Goal: Information Seeking & Learning: Learn about a topic

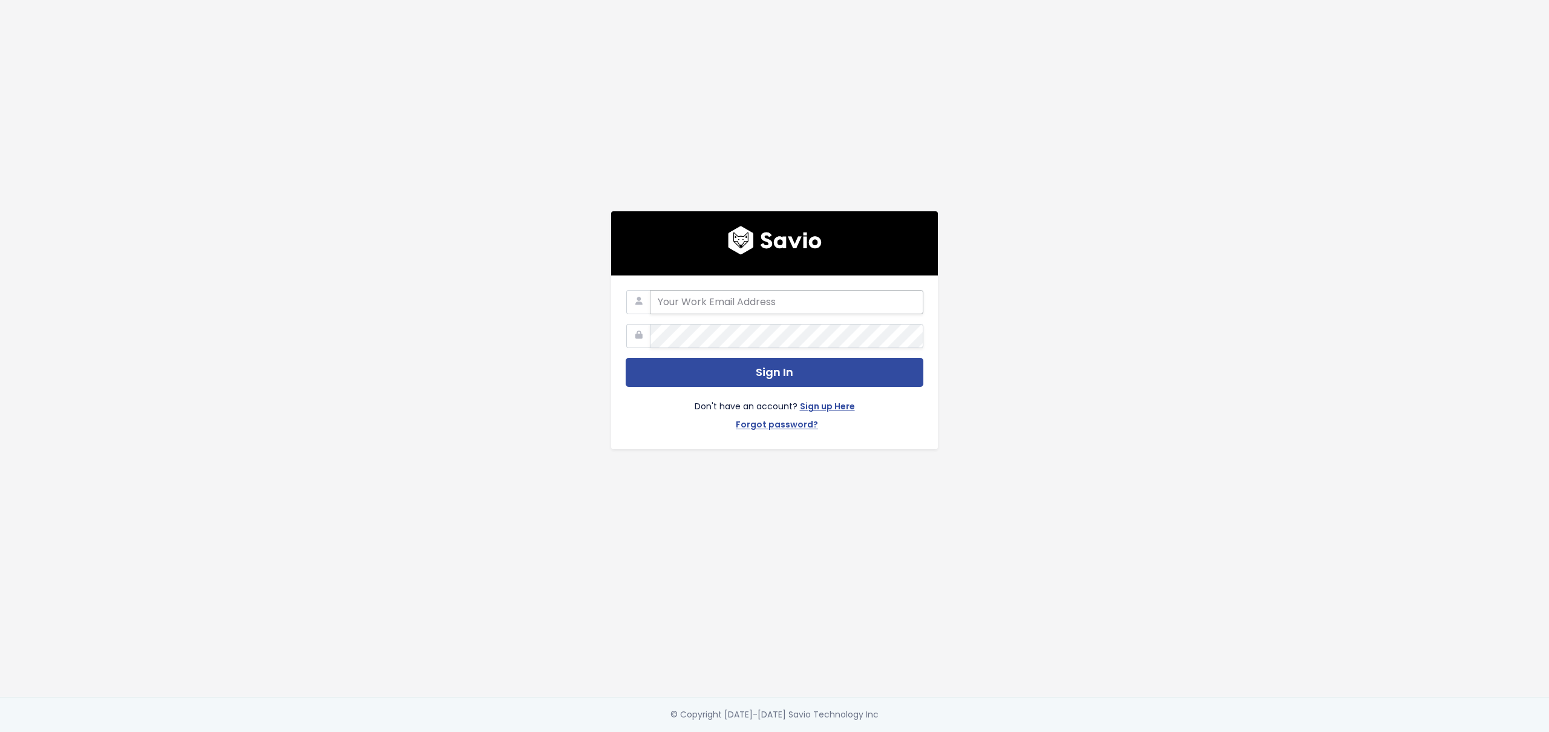
click at [736, 300] on input "email" at bounding box center [787, 302] width 274 height 24
type input "john.mejia@tai-software.com"
click at [736, 358] on button "Sign In" at bounding box center [775, 373] width 298 height 30
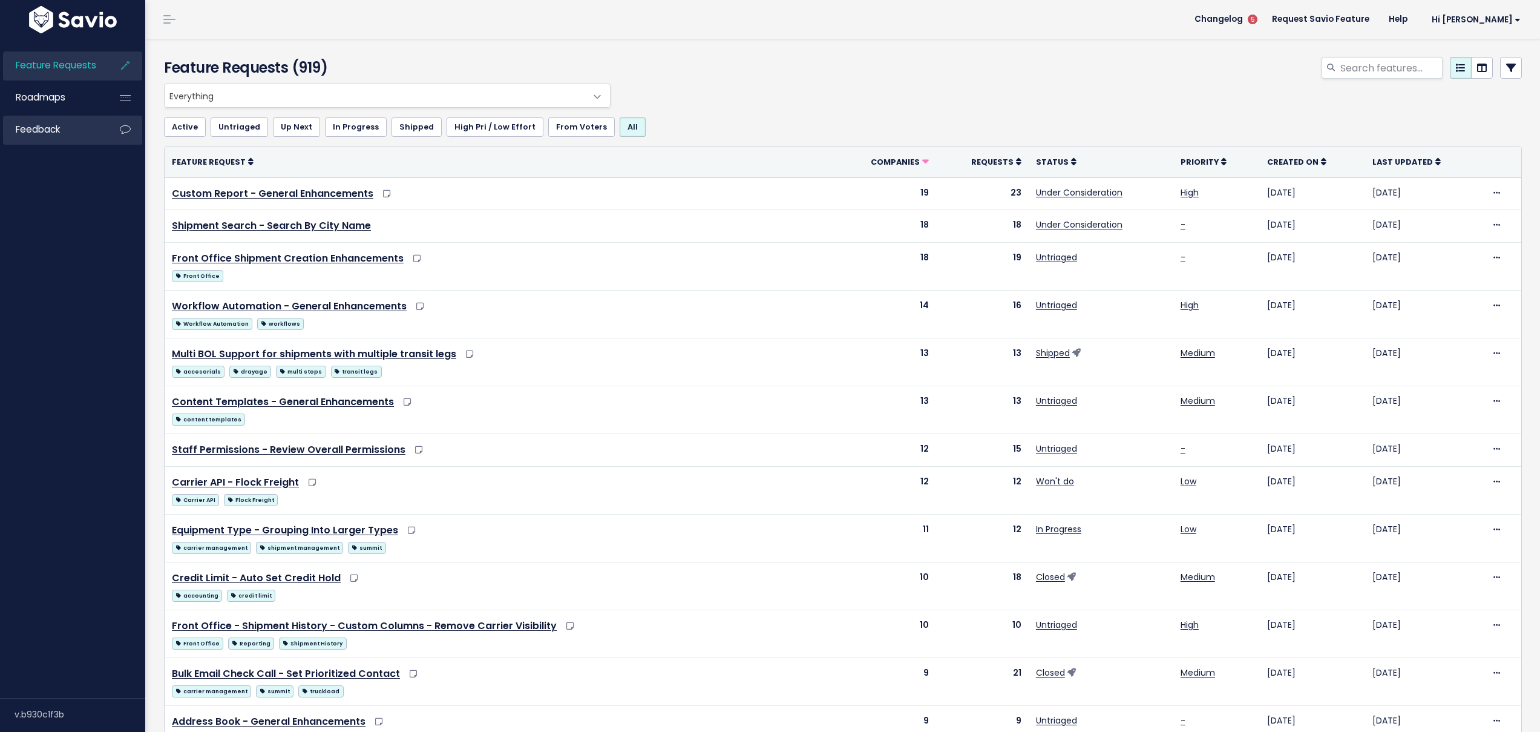
click at [63, 136] on link "Feedback" at bounding box center [51, 130] width 97 height 28
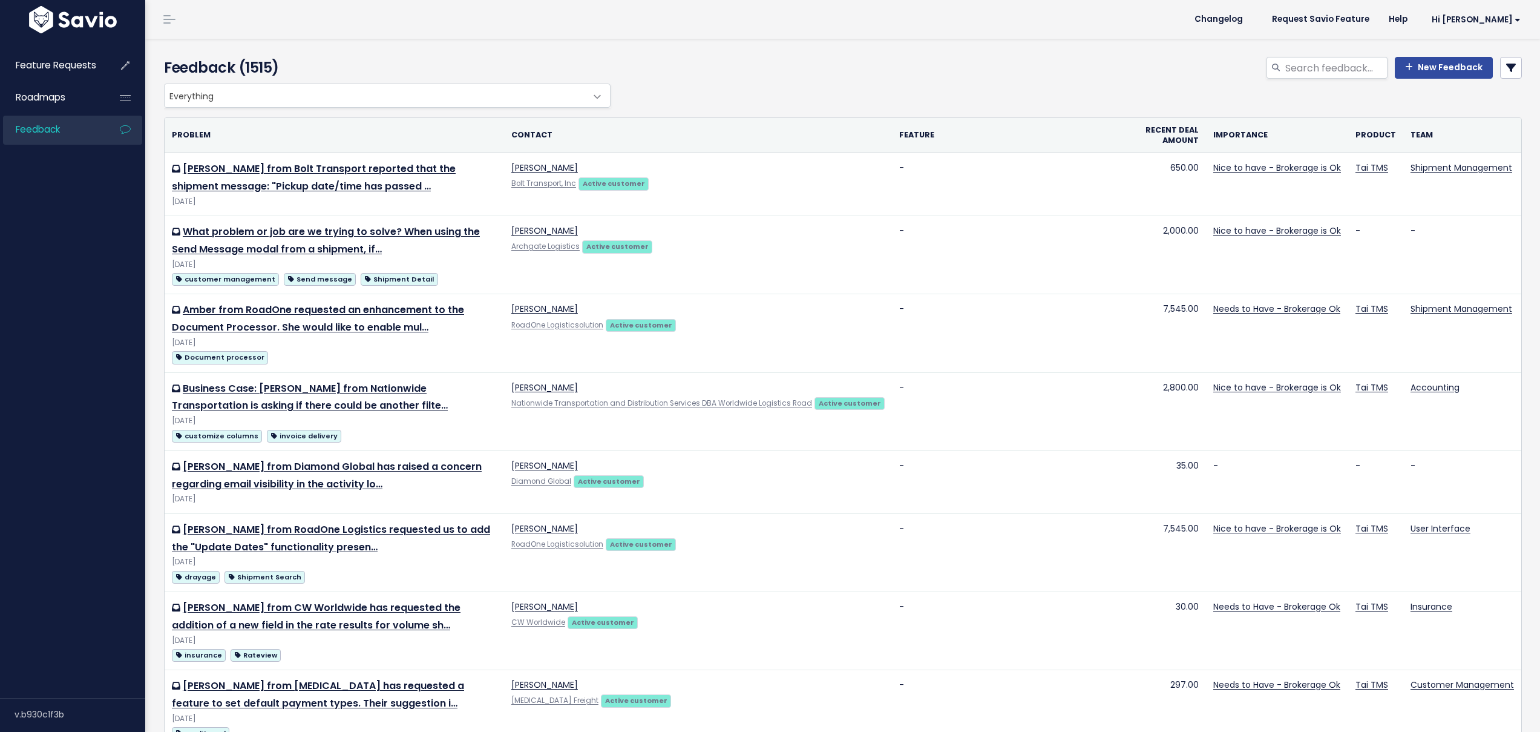
select select
click at [1500, 68] on link at bounding box center [1511, 68] width 22 height 22
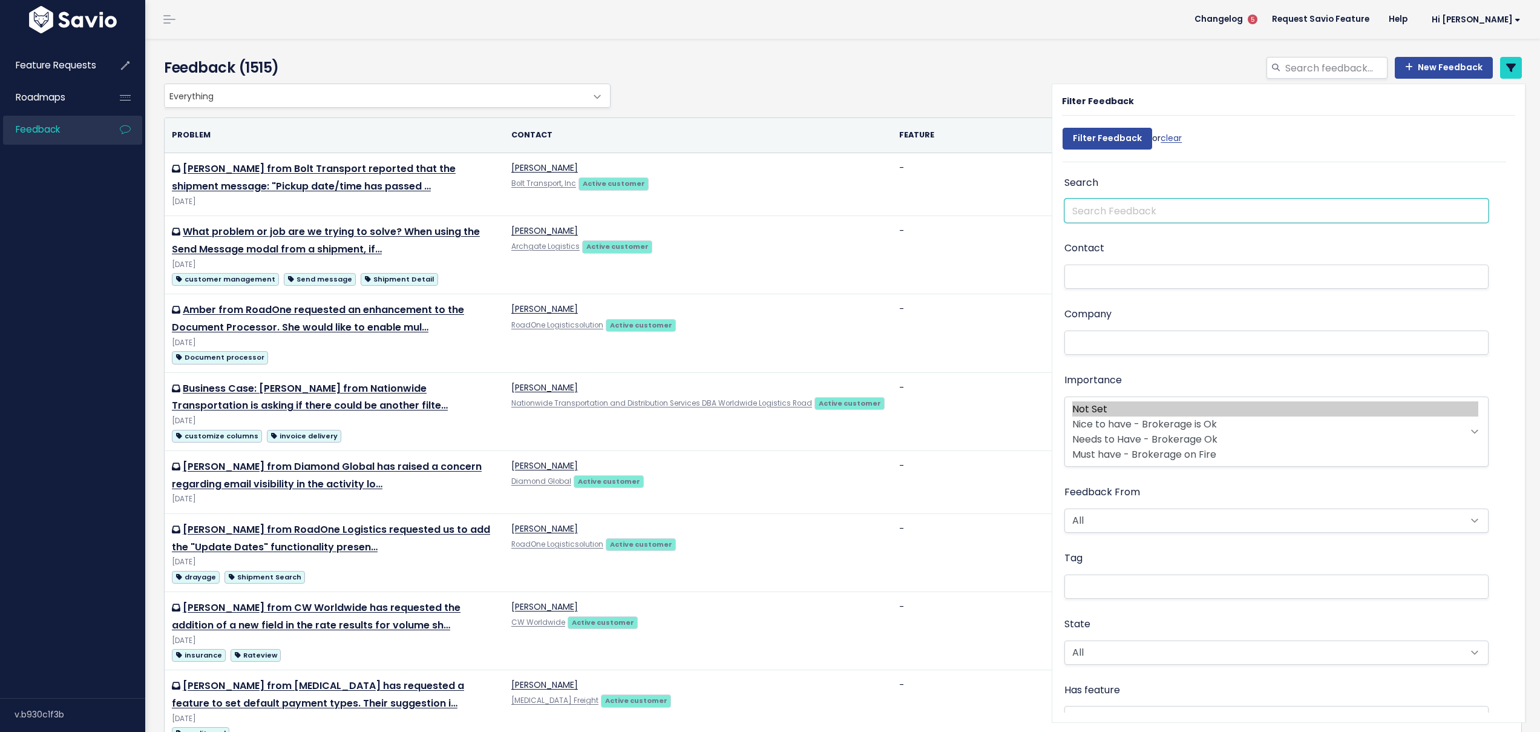
click at [1141, 214] on input "text" at bounding box center [1276, 210] width 424 height 24
type input "carrier rep"
click at [1063, 128] on input "Filter Feedback" at bounding box center [1108, 139] width 90 height 22
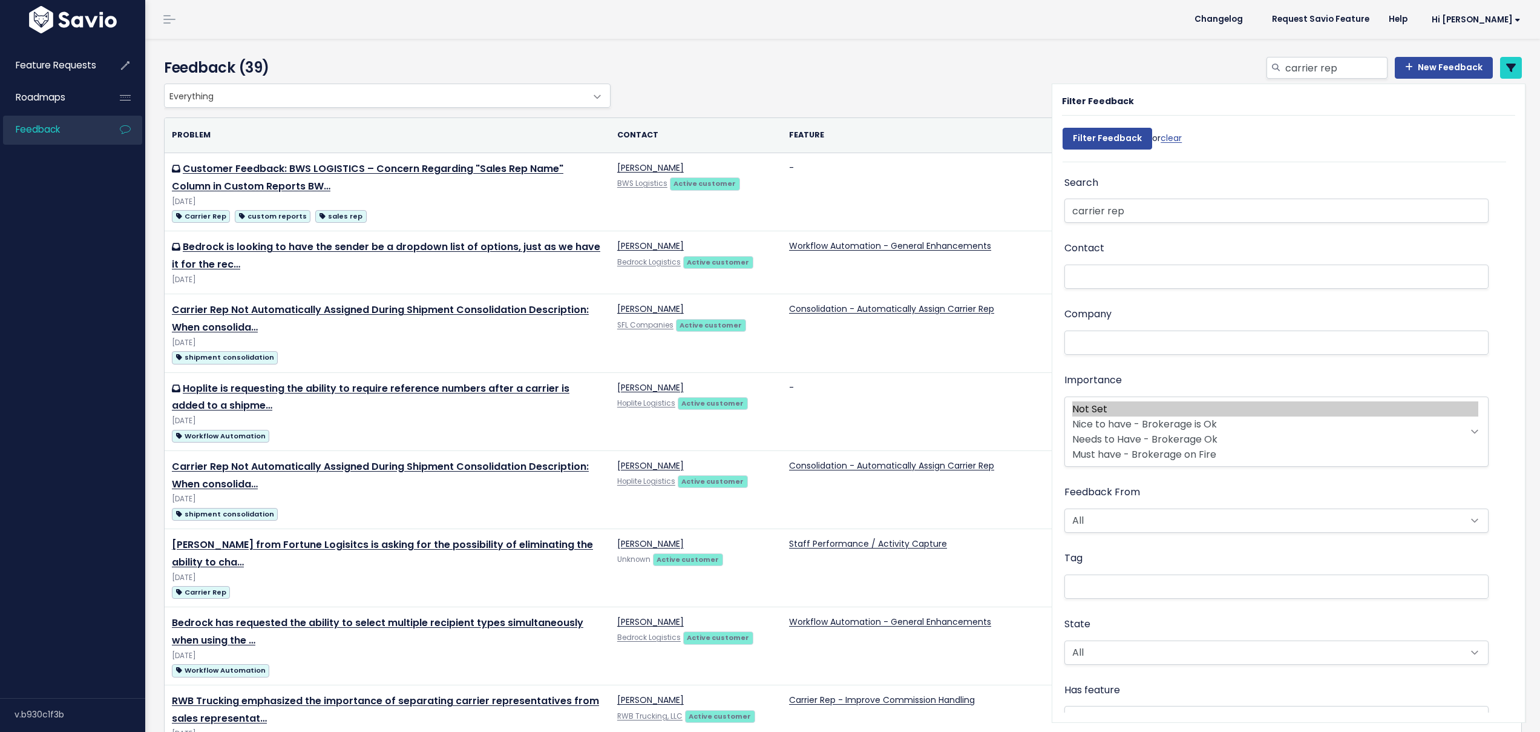
select select
click at [1130, 210] on input "carrier rep" at bounding box center [1276, 210] width 424 height 24
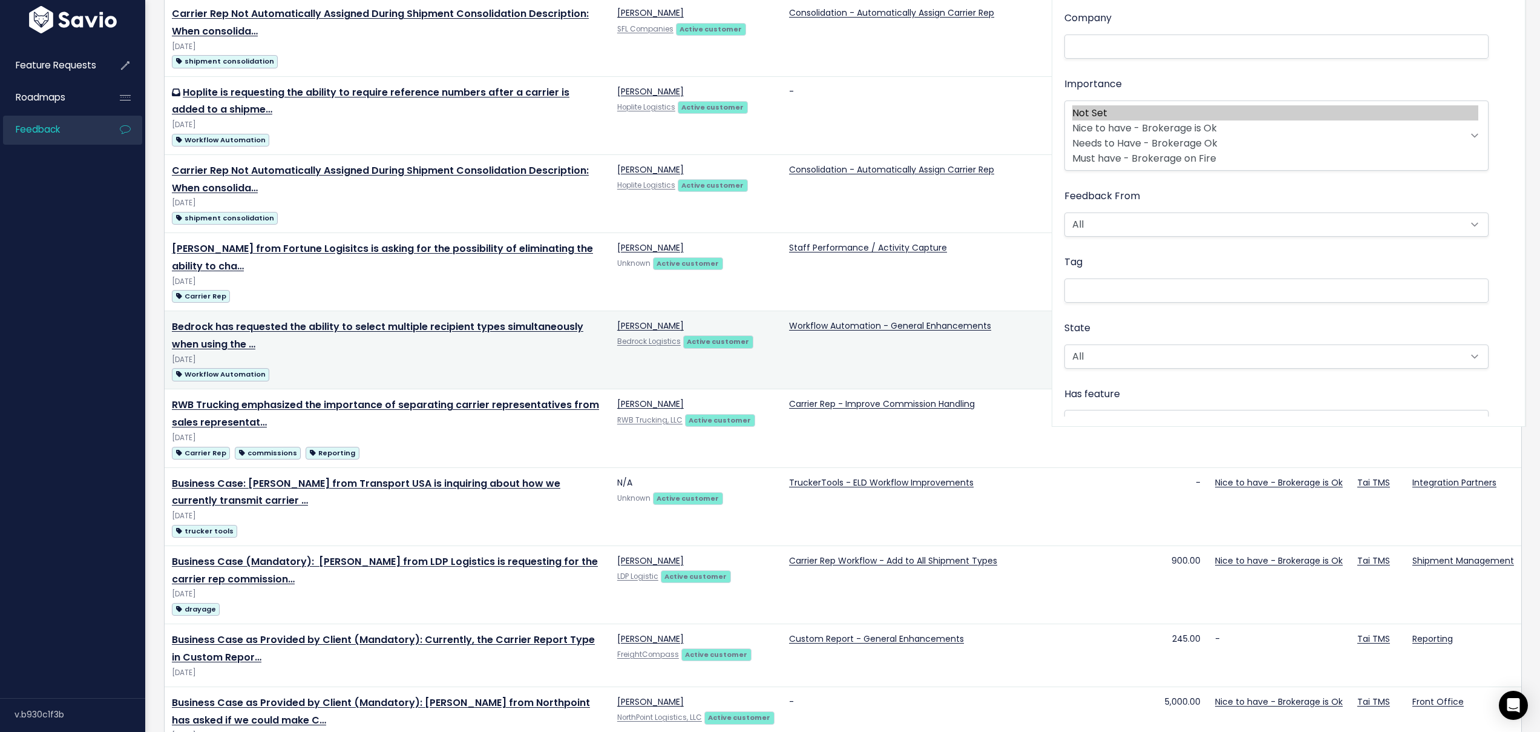
scroll to position [358, 0]
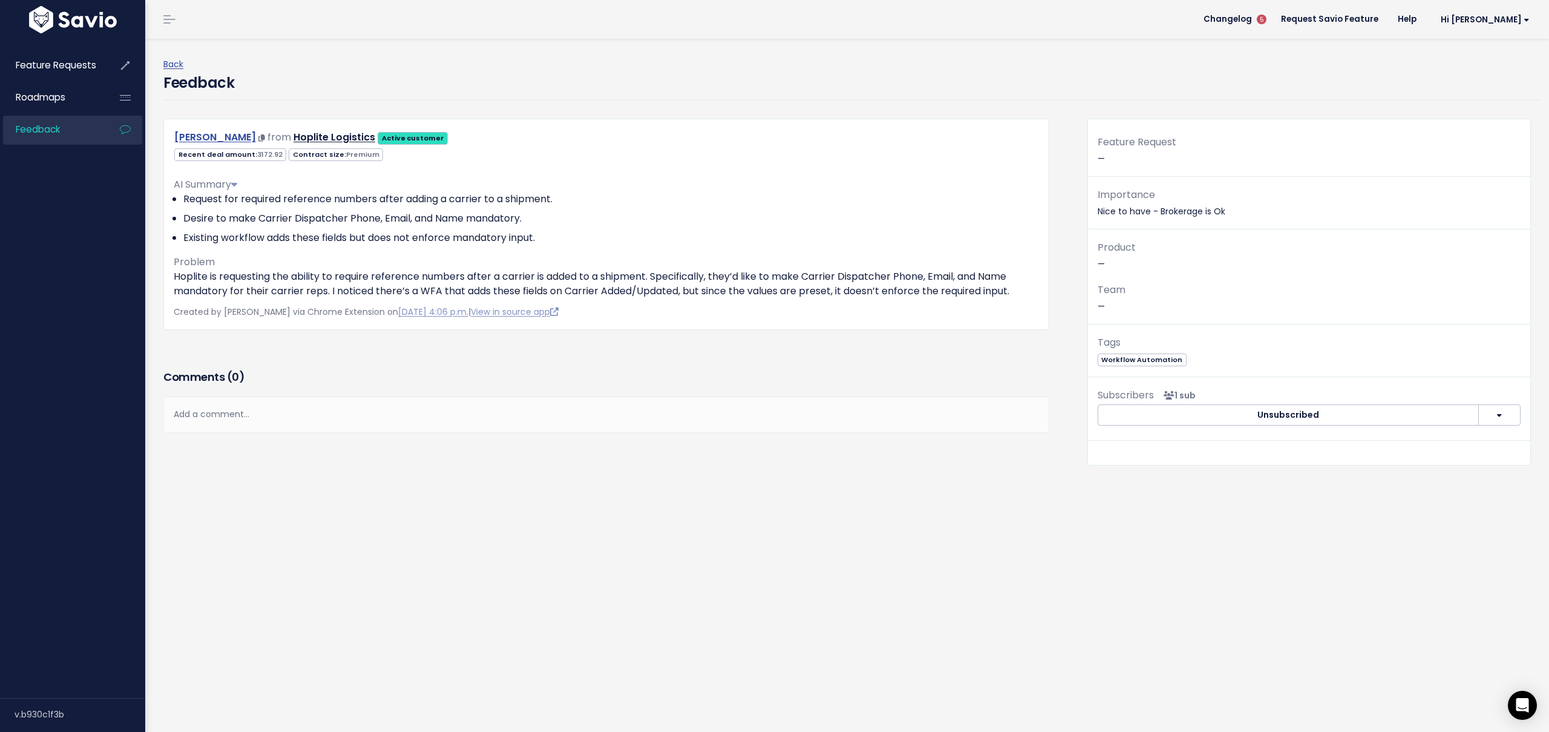
click at [197, 139] on link "Rich Krul" at bounding box center [215, 137] width 82 height 14
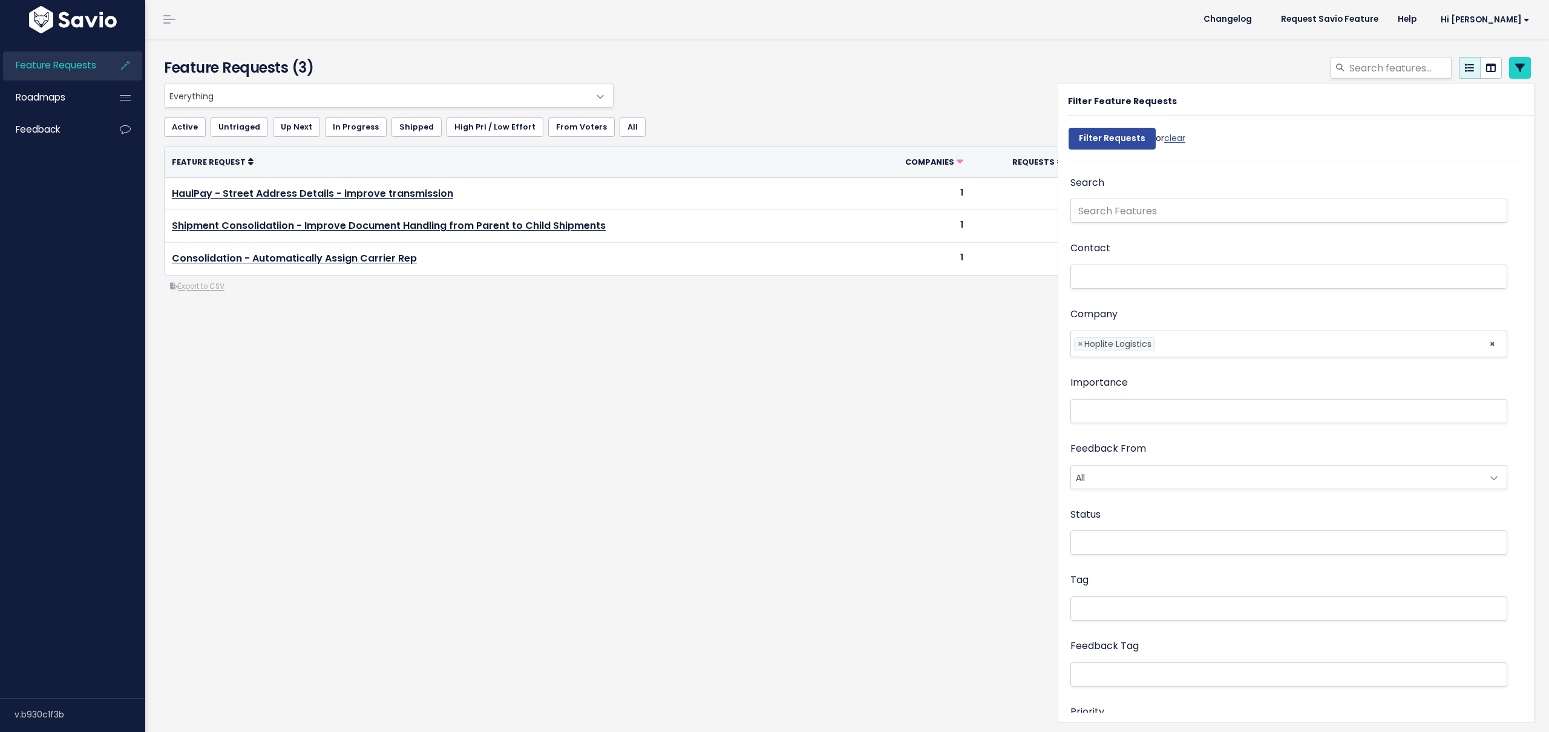
select select
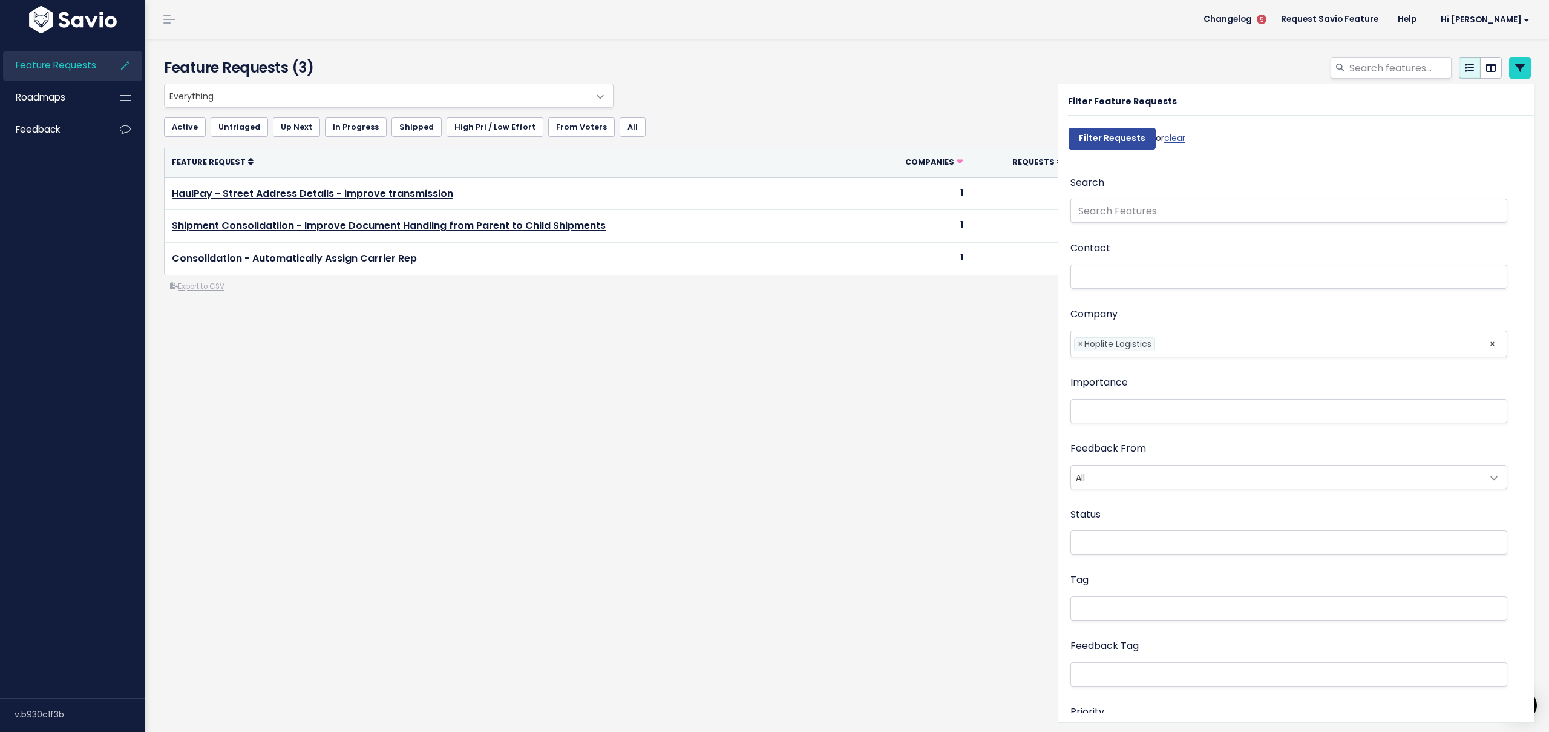
click at [977, 65] on div at bounding box center [1079, 70] width 924 height 27
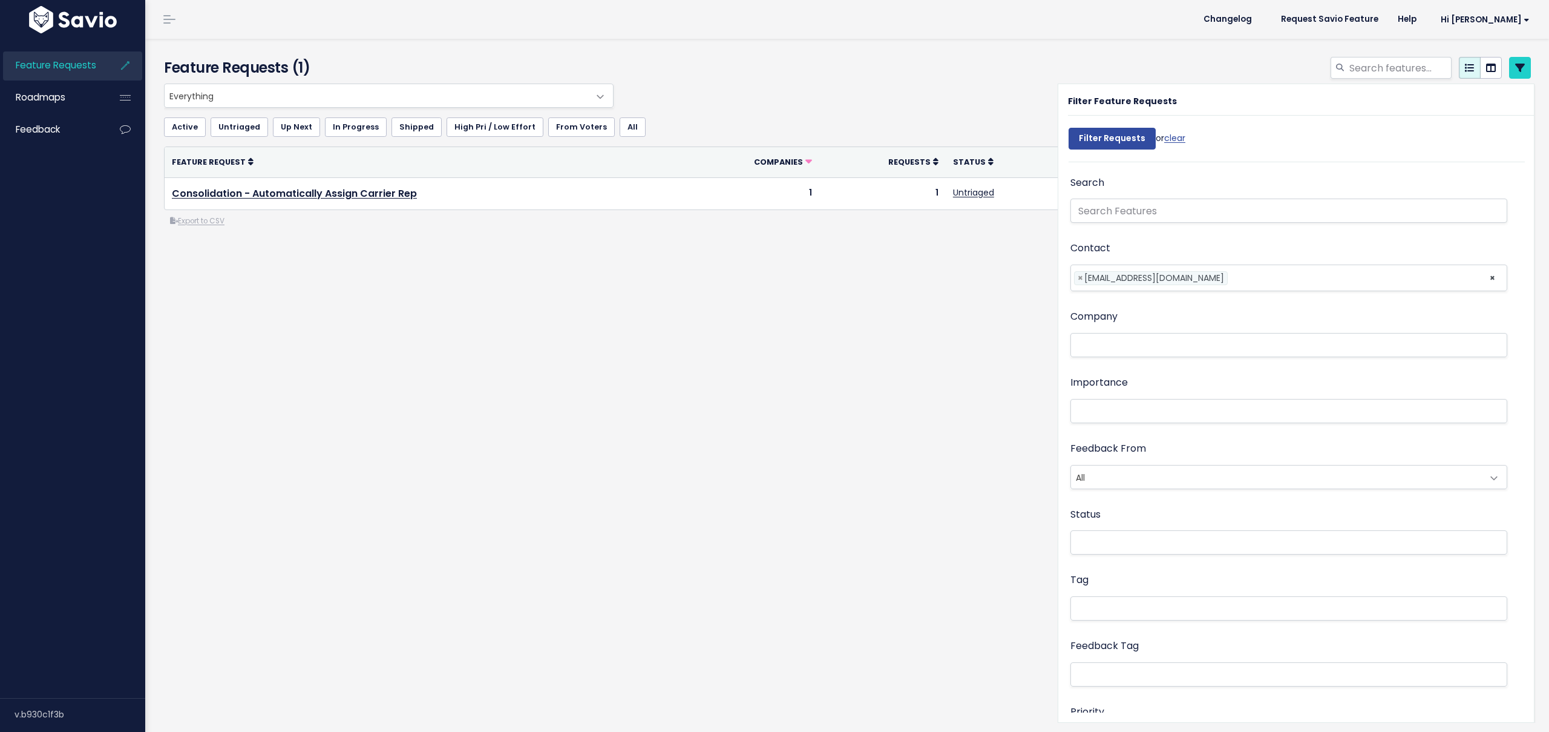
select select
